Goal: Task Accomplishment & Management: Complete application form

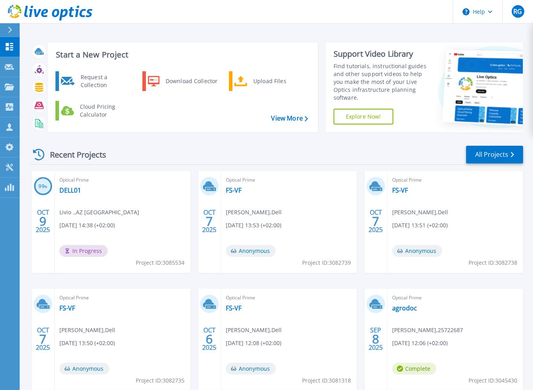
click at [163, 148] on div "Recent Projects All Projects" at bounding box center [276, 155] width 493 height 20
click at [86, 81] on div "Request a Collection" at bounding box center [105, 81] width 57 height 16
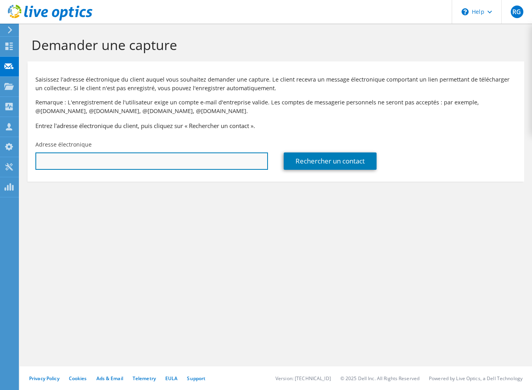
click at [98, 165] on input "text" at bounding box center [151, 160] width 233 height 17
click at [111, 159] on input "text" at bounding box center [151, 160] width 233 height 17
click at [232, 164] on input "text" at bounding box center [151, 160] width 233 height 17
click at [167, 163] on input "text" at bounding box center [151, 160] width 233 height 17
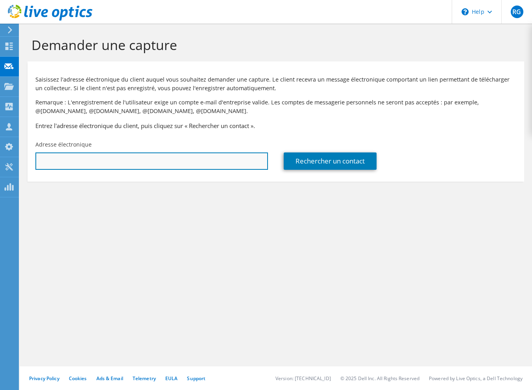
paste input "f.lucas@vitaprotech.com>;"
click at [137, 162] on input "f.lucas@vitaprotech.com>;" at bounding box center [151, 160] width 233 height 17
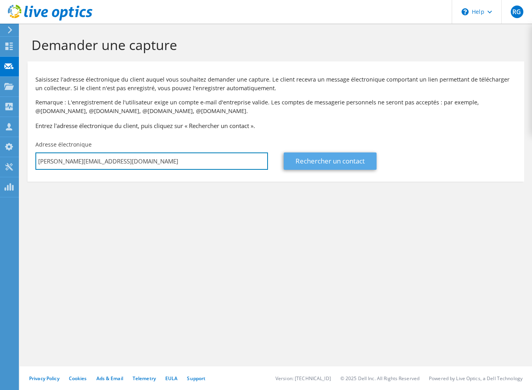
type input "f.lucas@vitaprotech.com"
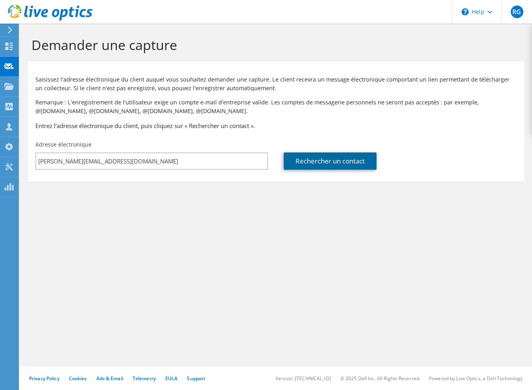
drag, startPoint x: 332, startPoint y: 165, endPoint x: 332, endPoint y: 173, distance: 7.9
click at [332, 165] on link "Rechercher un contact" at bounding box center [330, 160] width 93 height 17
type input "VITAPROTECH"
type input "f.lucas"
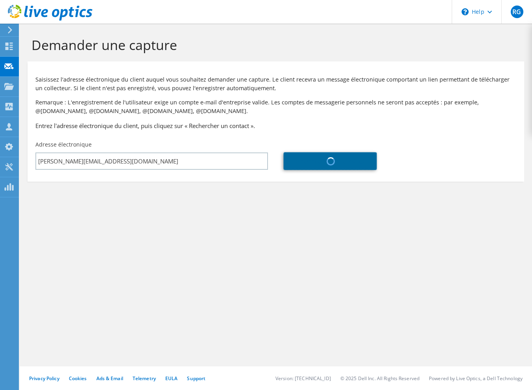
type input "France"
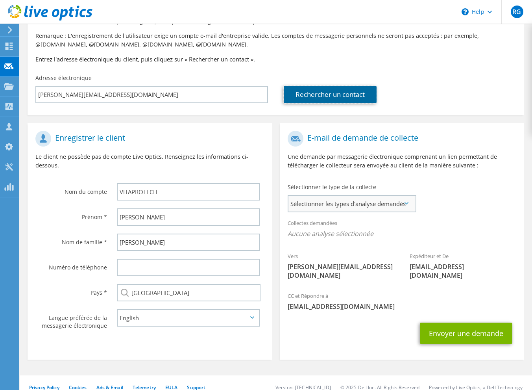
scroll to position [67, 0]
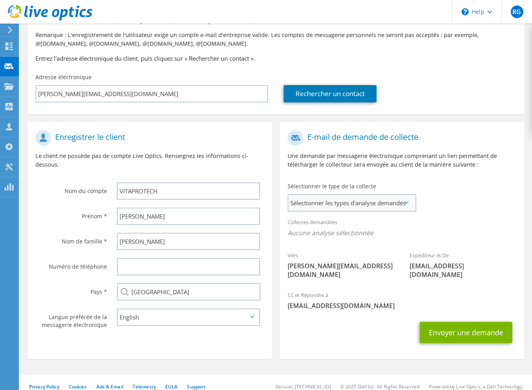
click at [365, 198] on span "Sélectionner les types d'analyse demandés" at bounding box center [352, 203] width 127 height 16
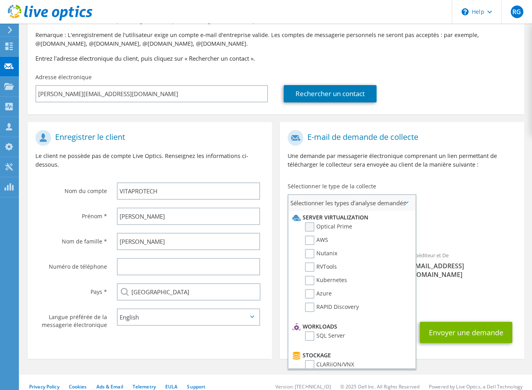
click at [338, 229] on label "Optical Prime" at bounding box center [328, 226] width 47 height 9
click at [0, 0] on input "Optical Prime" at bounding box center [0, 0] width 0 height 0
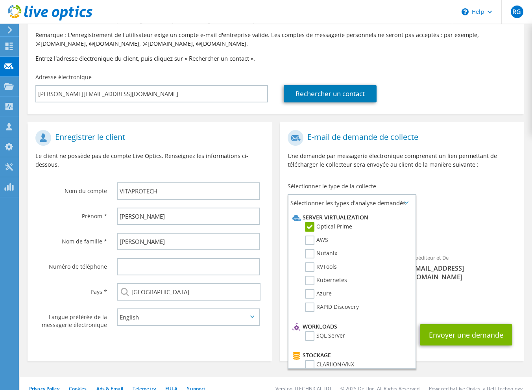
click at [470, 201] on div "Vers f.lucas@vitaprotech.com Expéditeur et De liveoptics@liveoptics.com" at bounding box center [402, 207] width 245 height 163
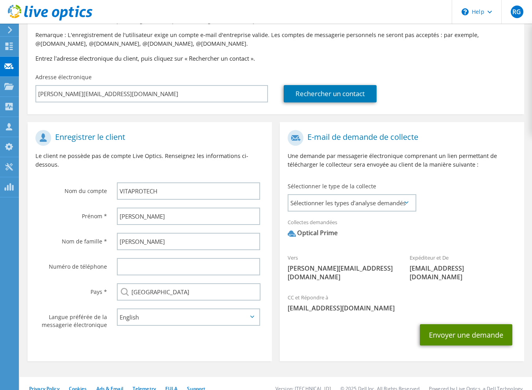
click at [474, 332] on button "Envoyer une demande" at bounding box center [466, 334] width 93 height 21
